Goal: Find specific page/section: Find specific page/section

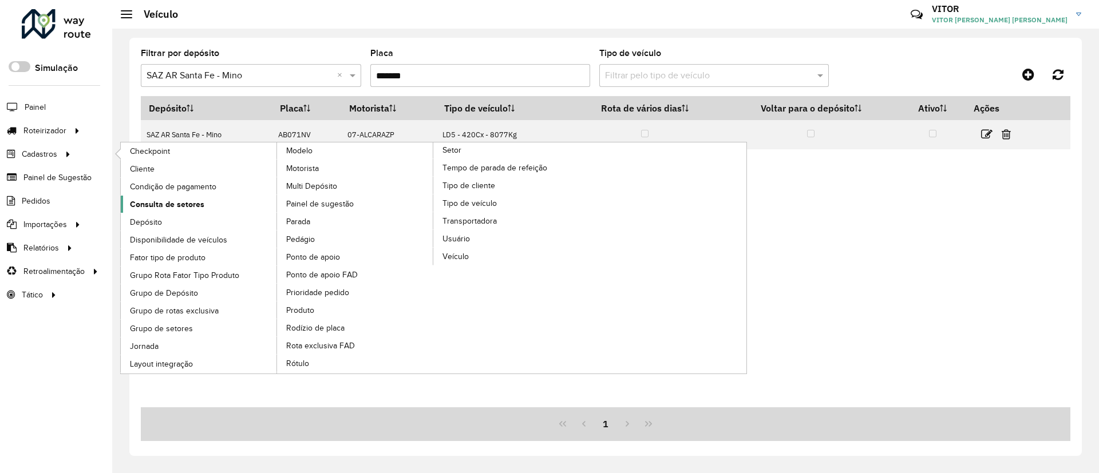
click at [183, 197] on link "Consulta de setores" at bounding box center [199, 204] width 157 height 17
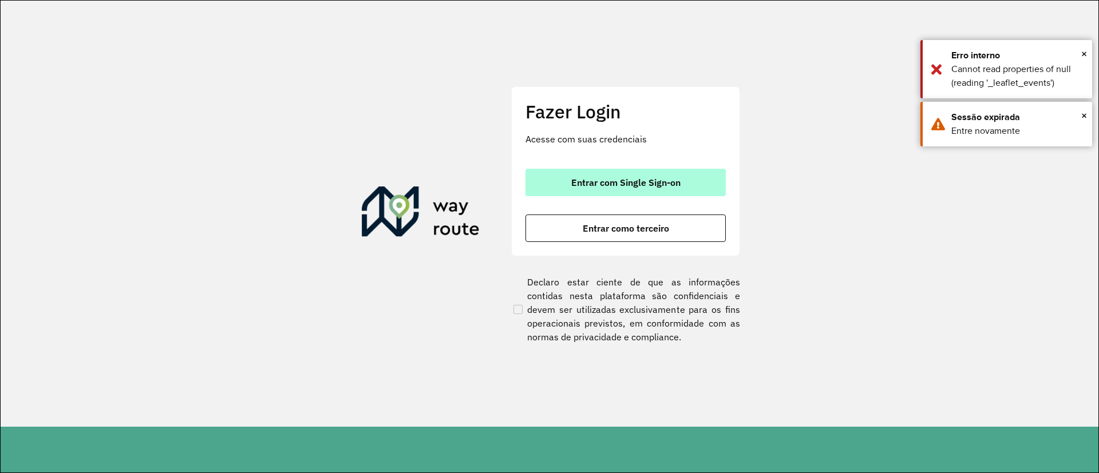
click at [626, 194] on button "Entrar com Single Sign-on" at bounding box center [626, 182] width 200 height 27
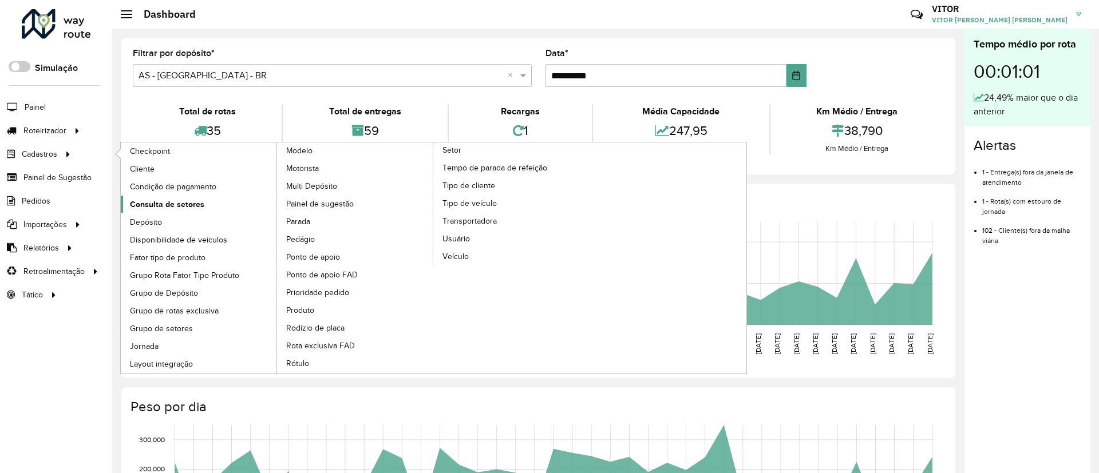
click at [183, 198] on link "Consulta de setores" at bounding box center [199, 204] width 157 height 17
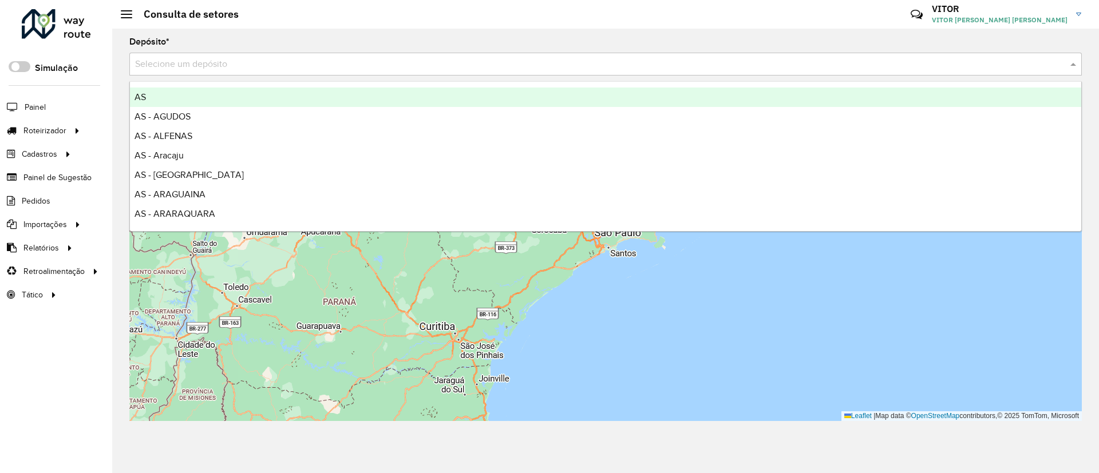
click at [197, 71] on div "Selecione um depósito" at bounding box center [605, 64] width 953 height 23
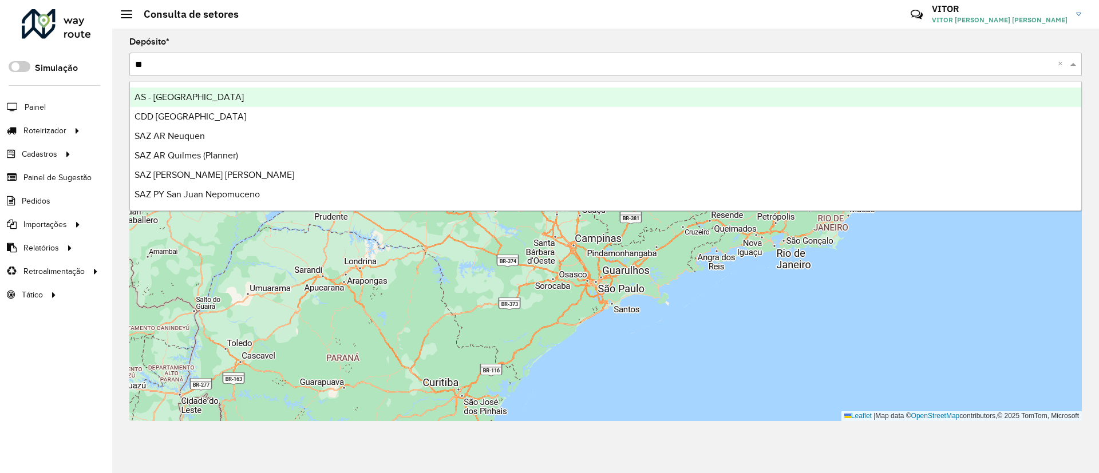
type input "*"
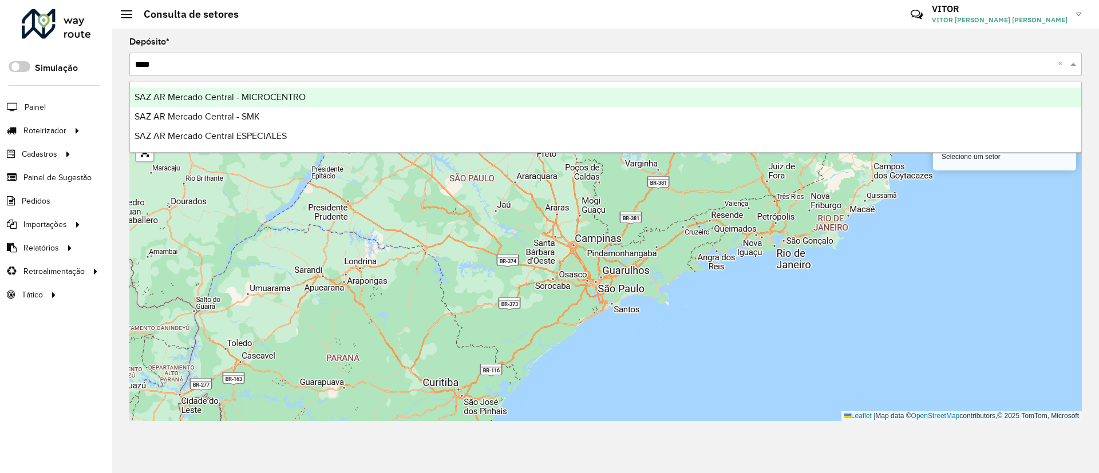
type input "*****"
click at [223, 94] on span "SAZ AR Mercado Central - MICROCENTRO" at bounding box center [220, 97] width 171 height 10
